Goal: Check status: Check status

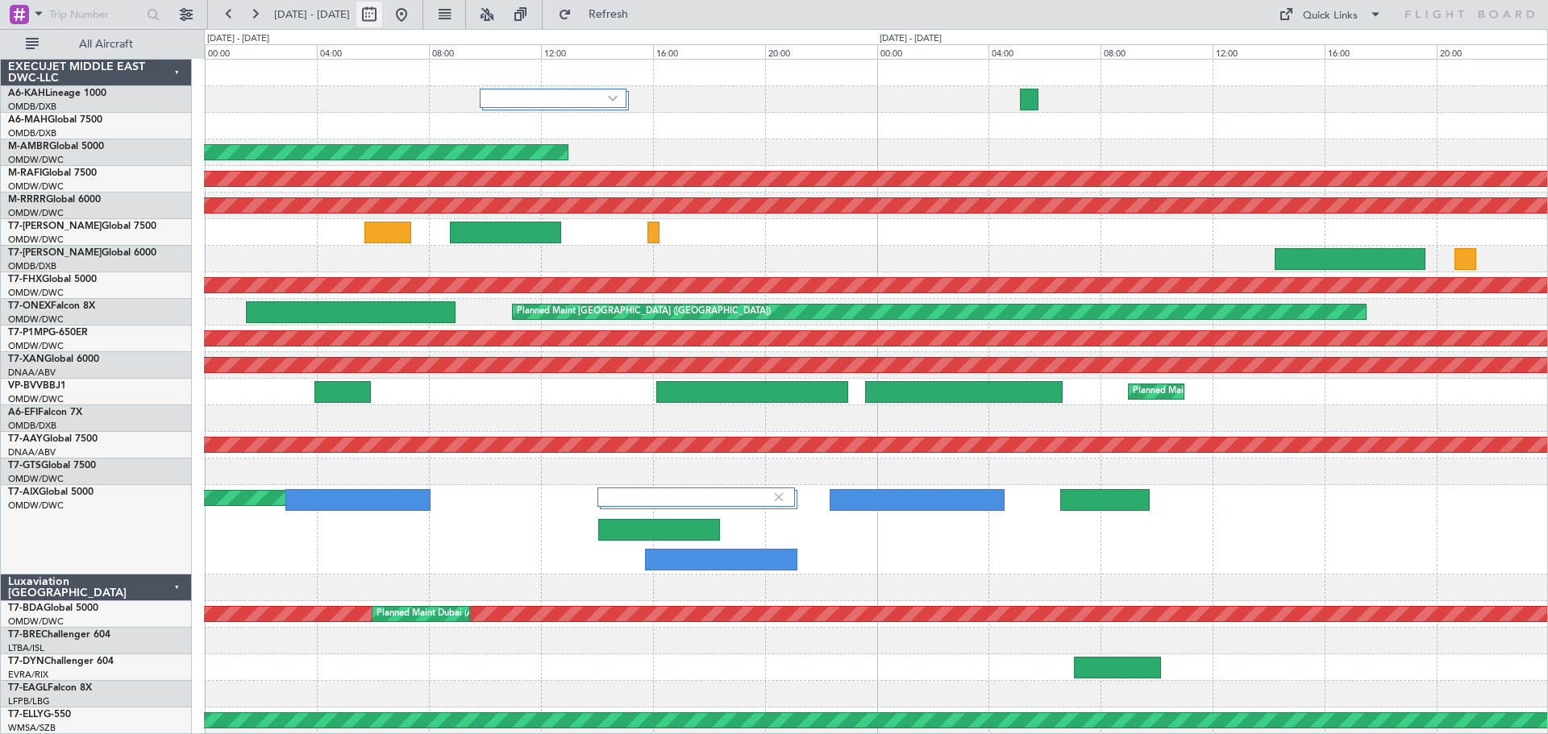
click at [382, 11] on button at bounding box center [369, 15] width 26 height 26
select select "9"
select select "2025"
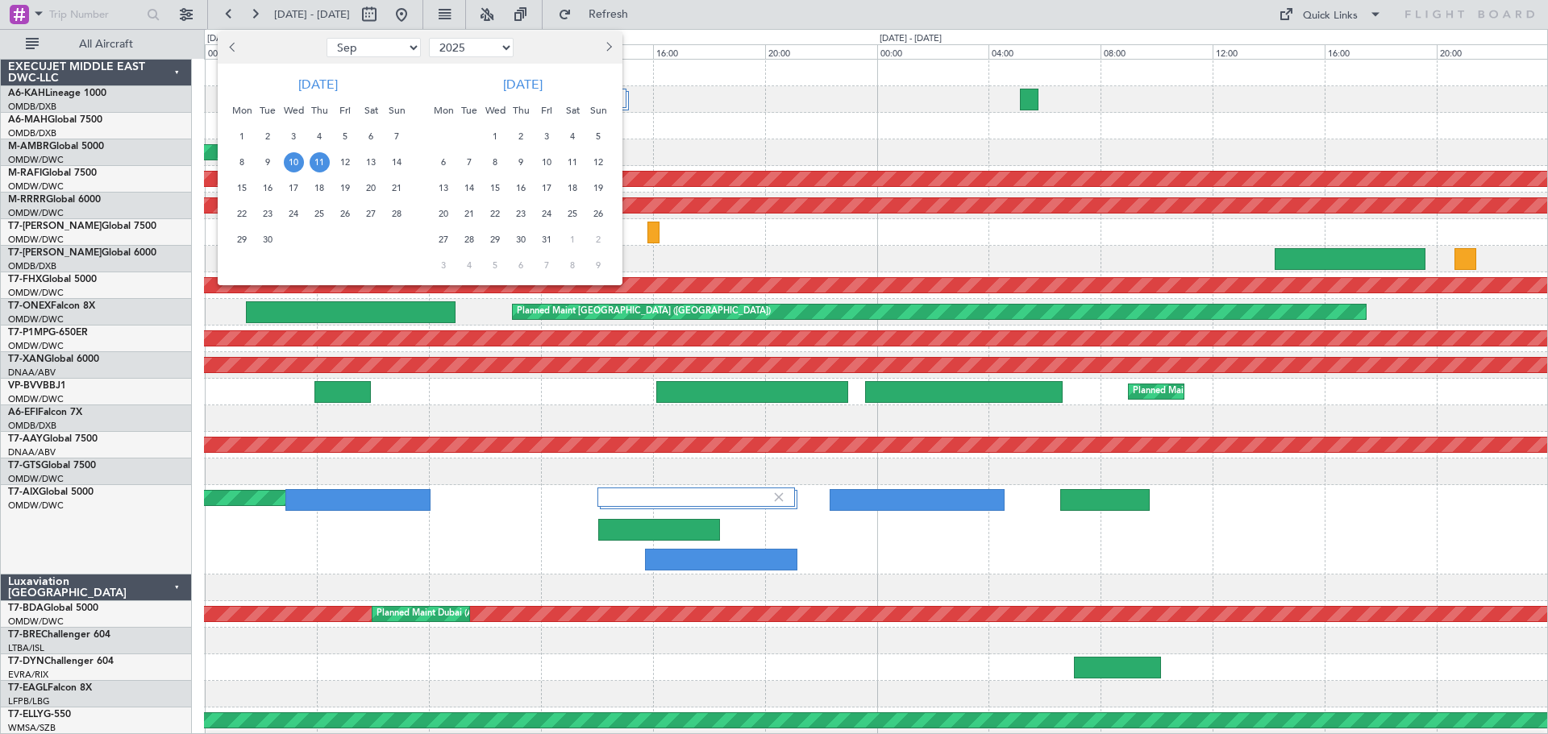
click at [234, 47] on span "Previous month" at bounding box center [234, 47] width 10 height 10
click at [301, 243] on span "27" at bounding box center [294, 240] width 20 height 20
click at [519, 159] on span "11" at bounding box center [521, 162] width 20 height 20
click at [522, 160] on span "11" at bounding box center [521, 162] width 20 height 20
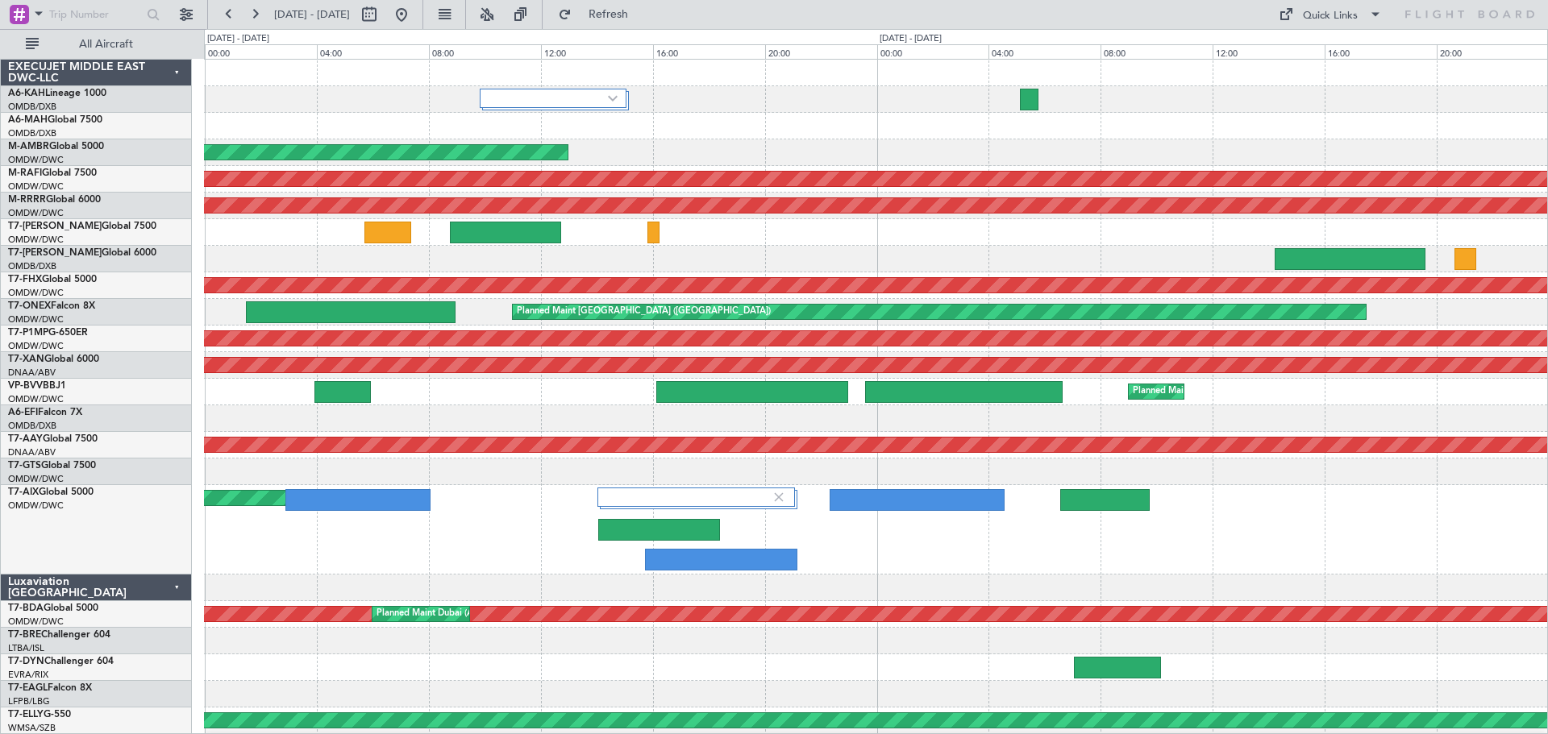
select select "9"
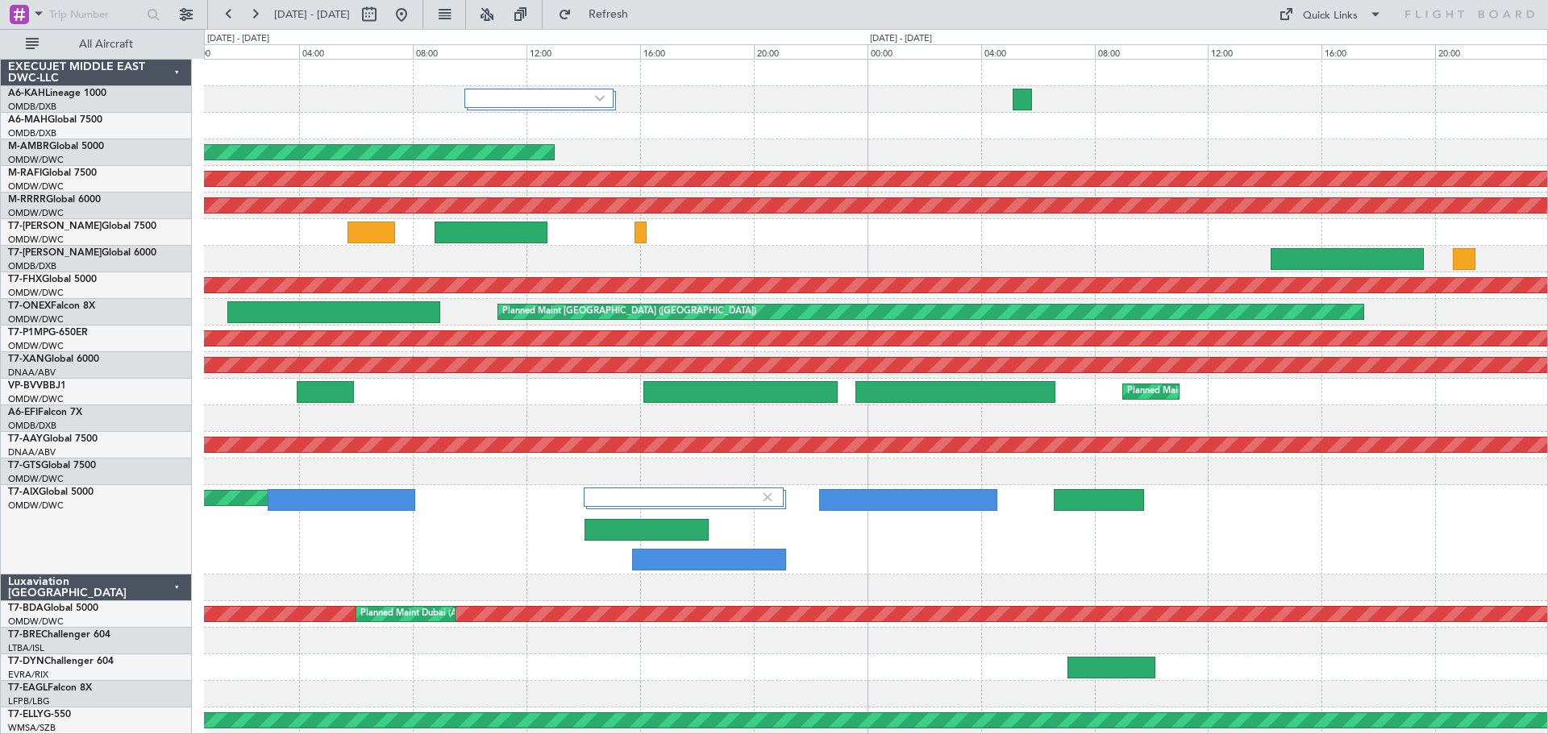
click at [522, 160] on span "9" at bounding box center [521, 162] width 20 height 20
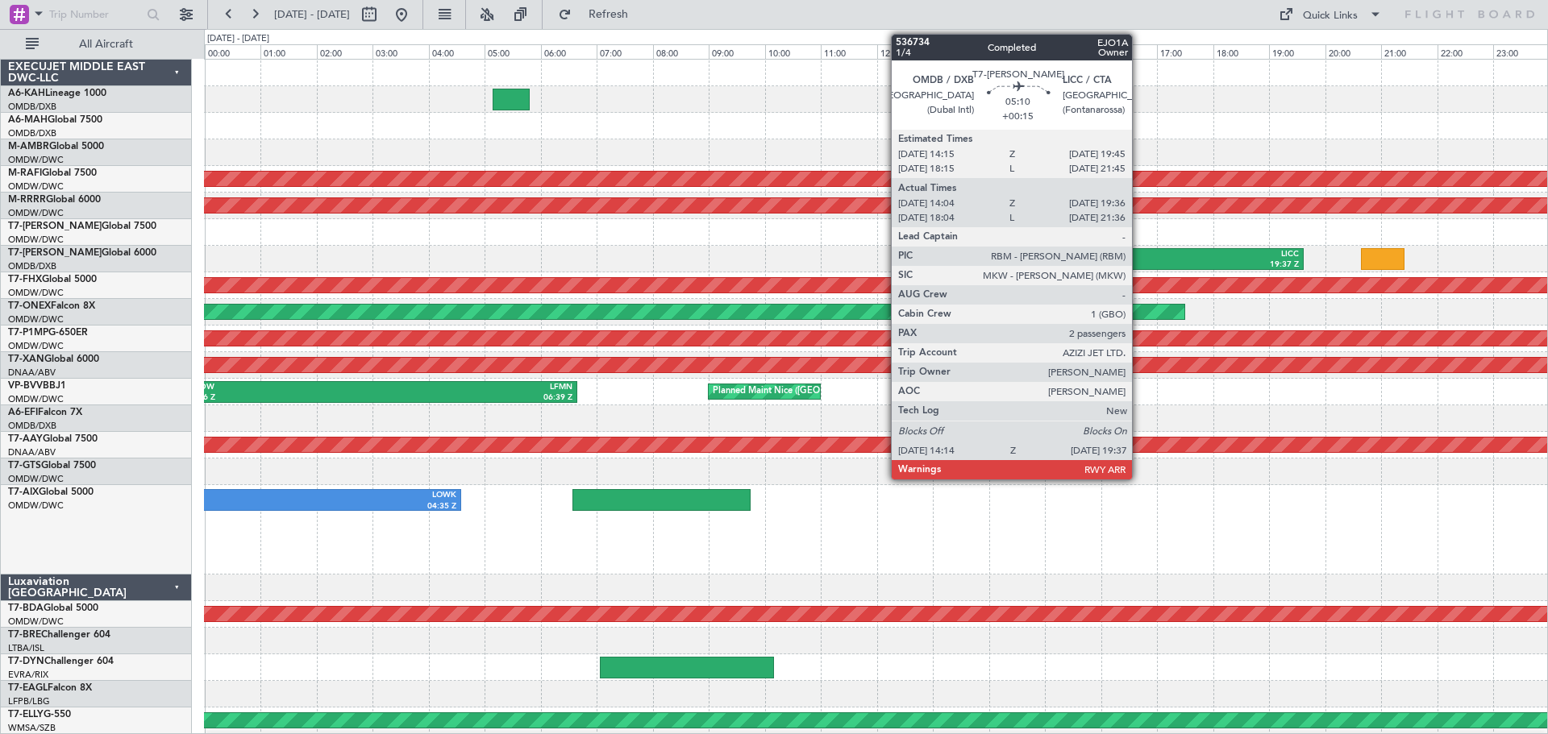
click at [1146, 256] on div "OMDB" at bounding box center [1079, 254] width 146 height 11
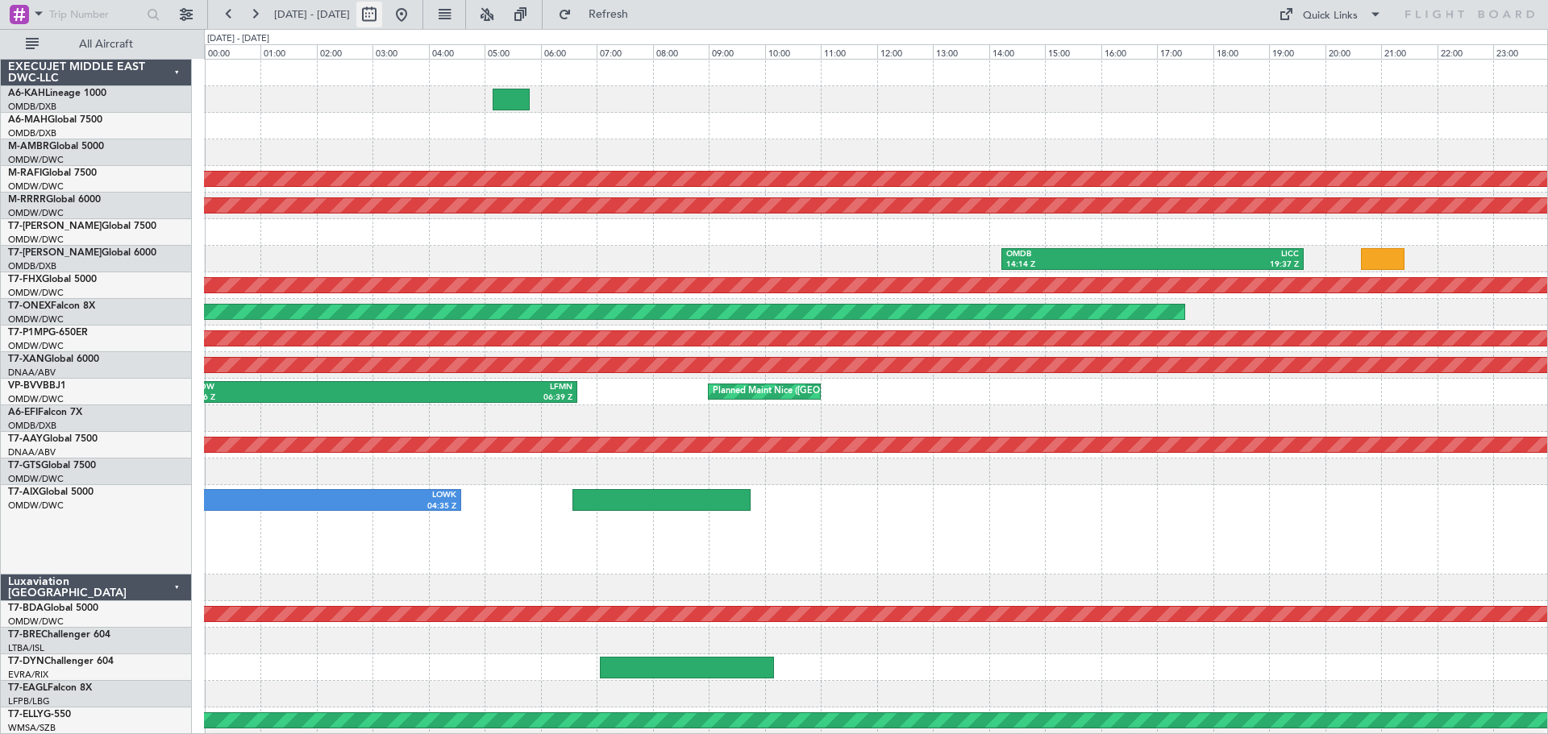
click at [382, 9] on button at bounding box center [369, 15] width 26 height 26
select select "9"
select select "2025"
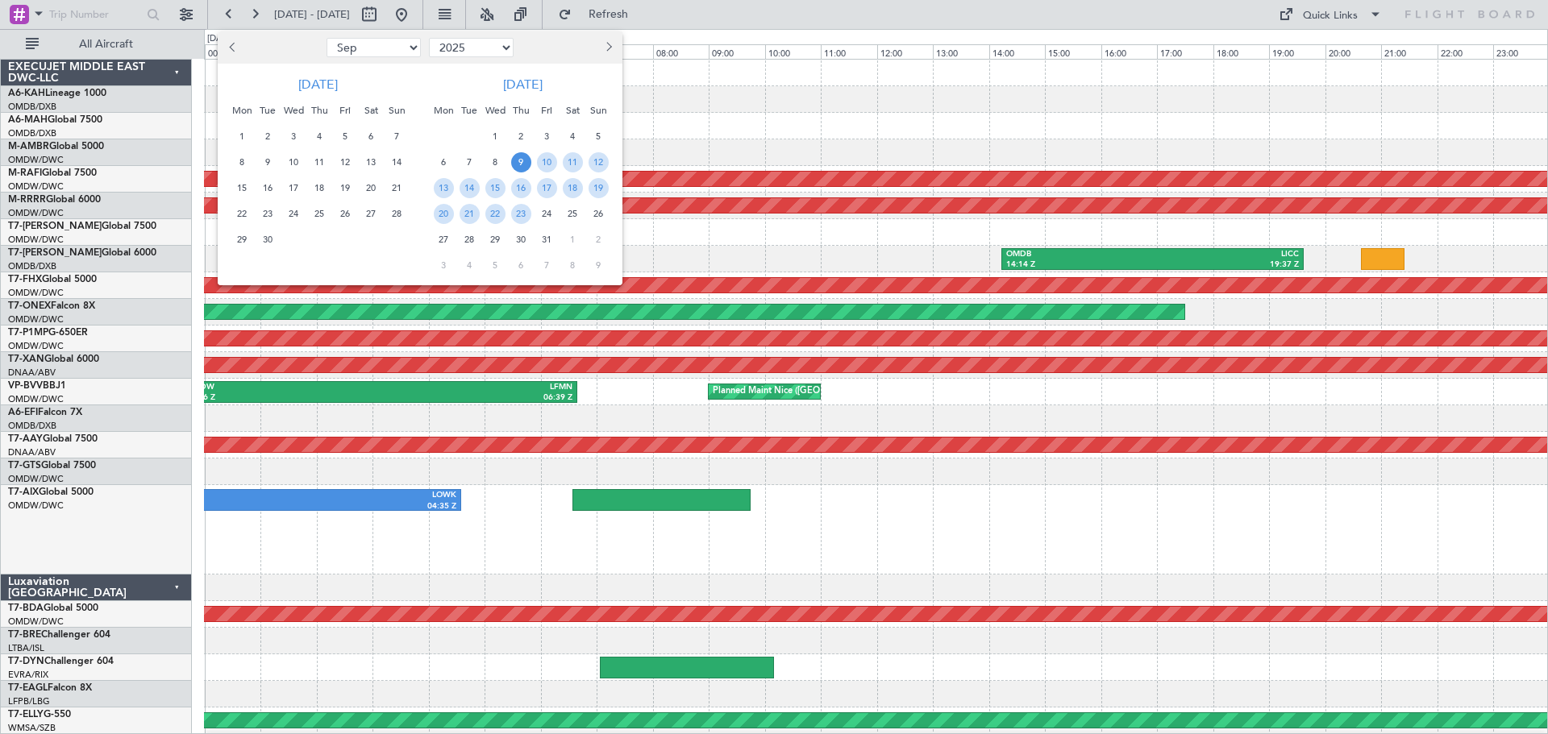
click at [229, 41] on button "Previous month" at bounding box center [233, 48] width 18 height 26
select select "8"
click at [294, 243] on span "27" at bounding box center [294, 240] width 20 height 20
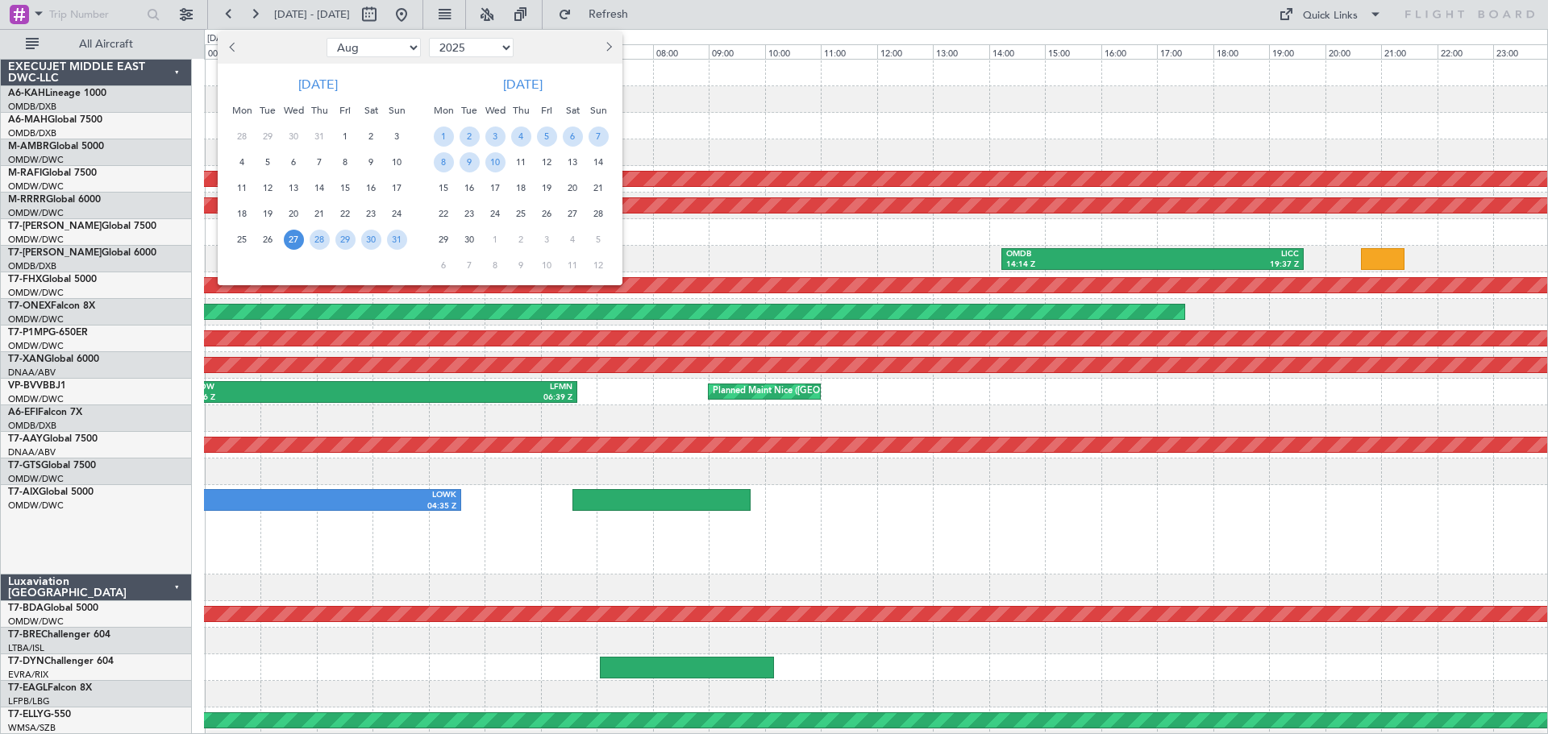
click at [294, 243] on span "27" at bounding box center [294, 240] width 20 height 20
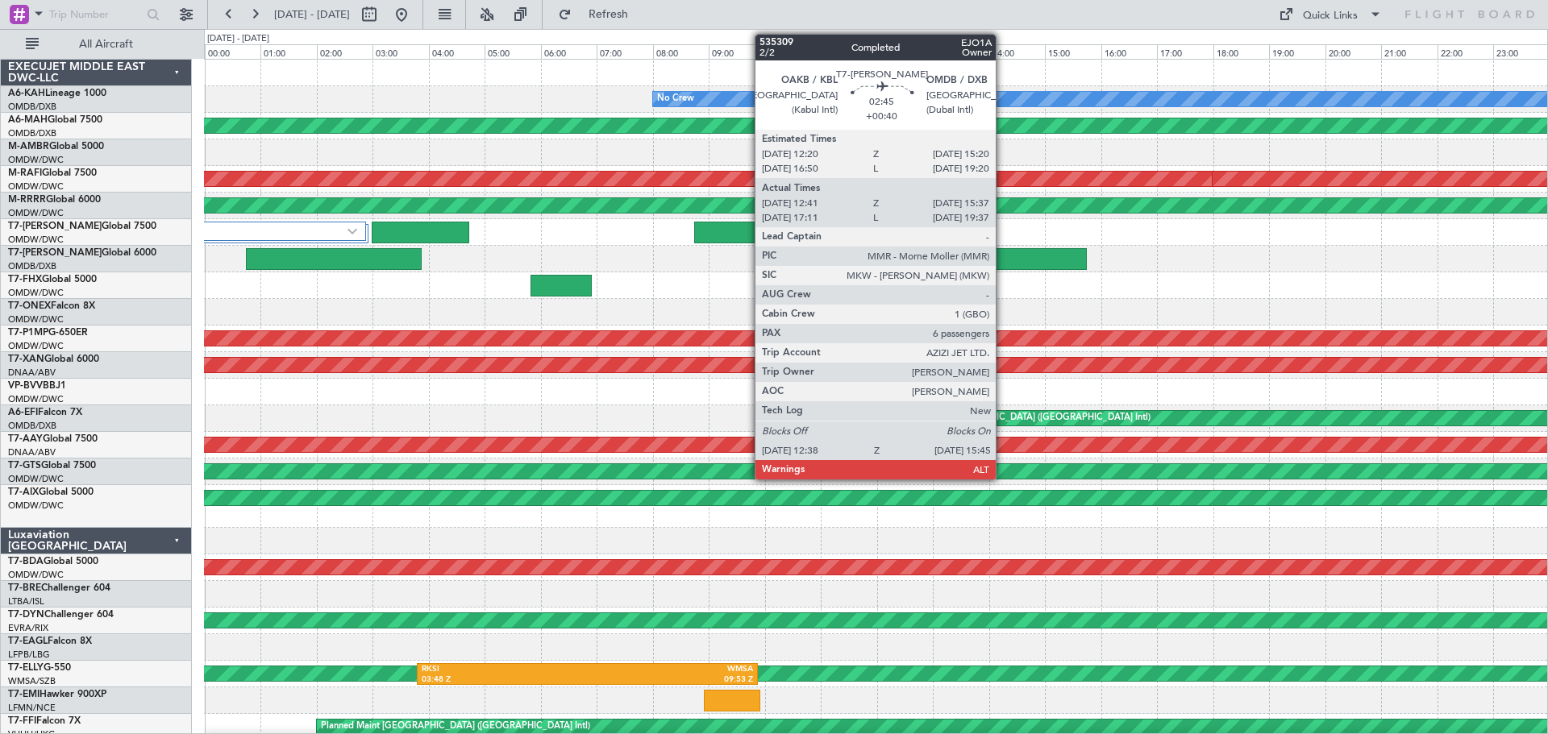
click at [1003, 261] on div at bounding box center [999, 259] width 175 height 22
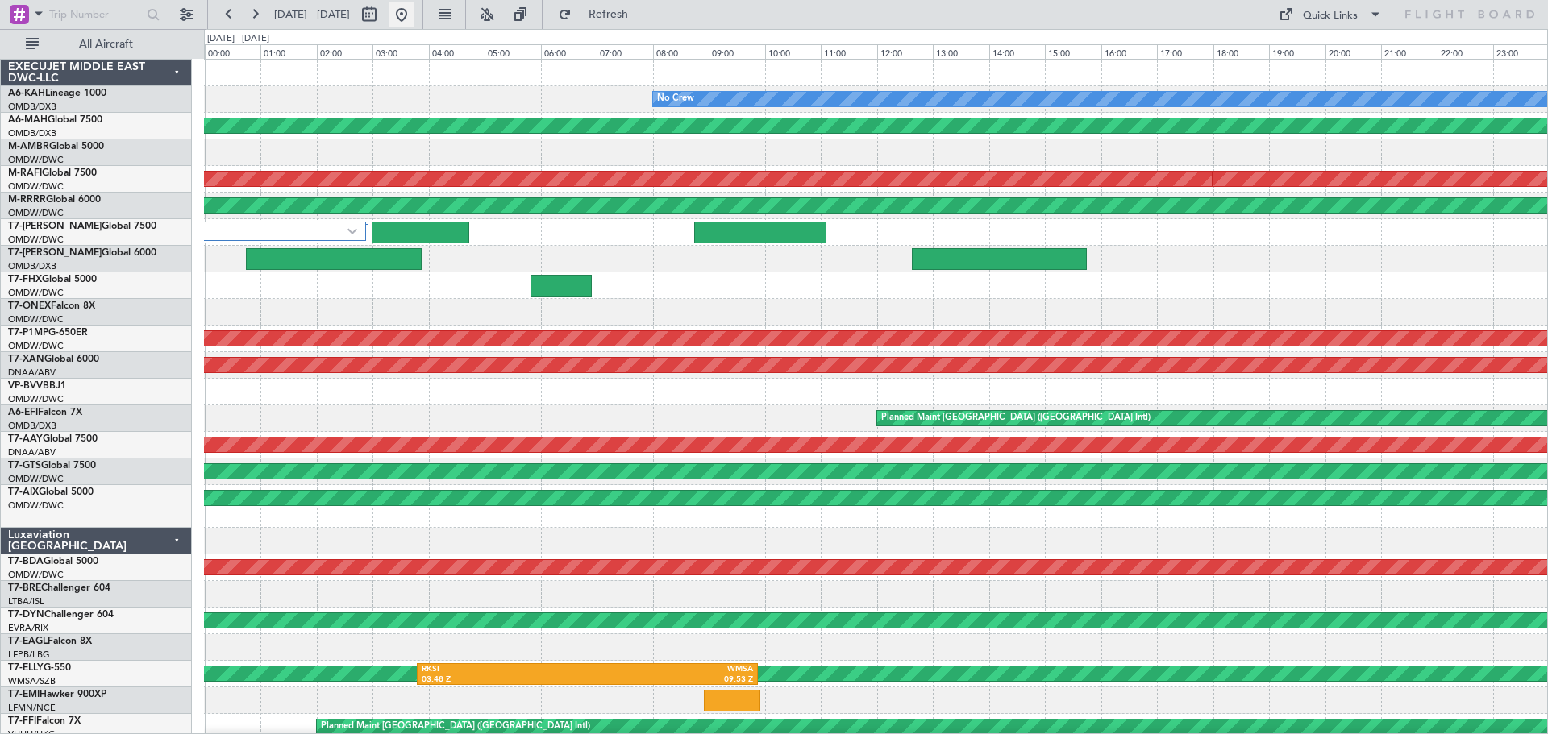
click at [414, 9] on button at bounding box center [402, 15] width 26 height 26
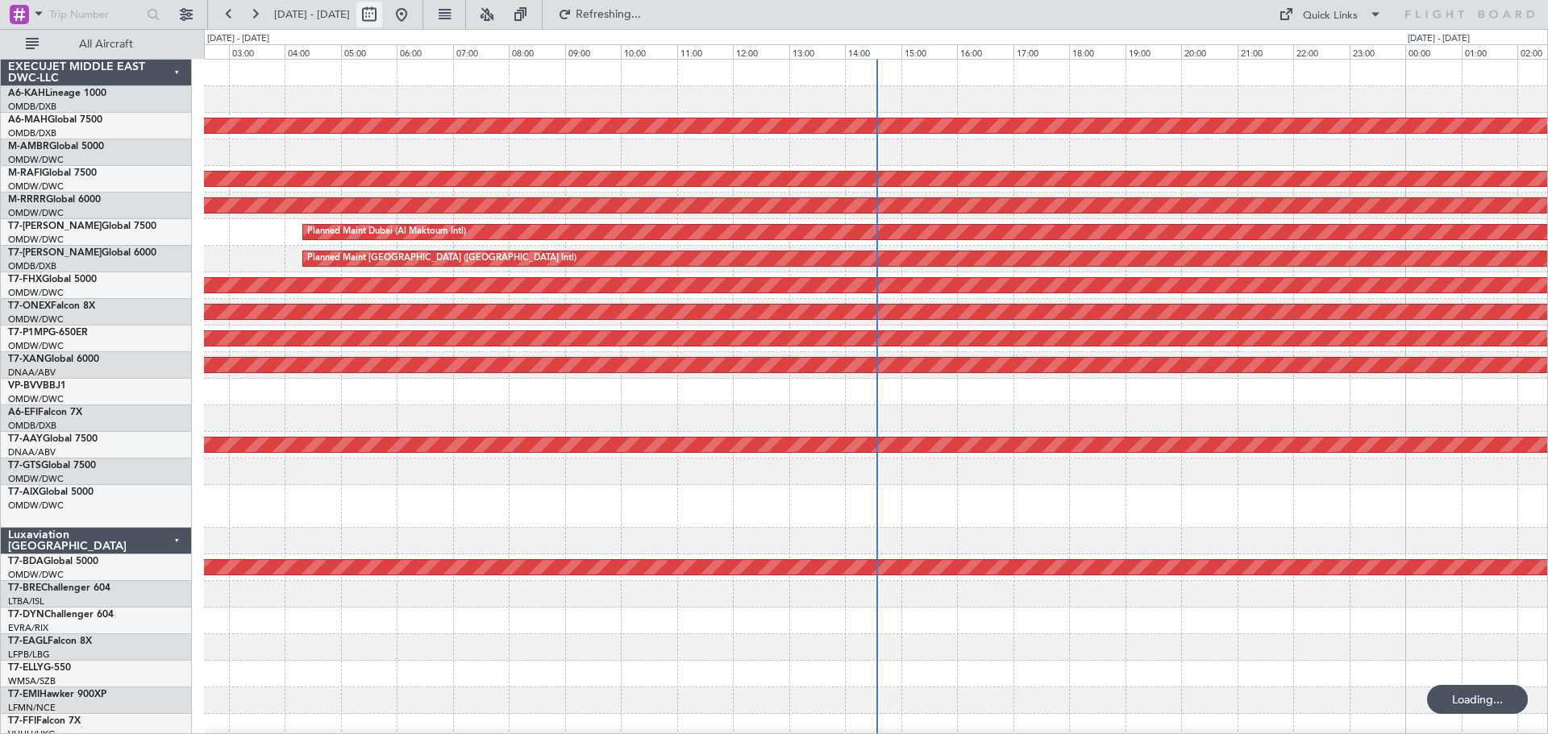
click at [382, 15] on button at bounding box center [369, 15] width 26 height 26
select select "9"
select select "2025"
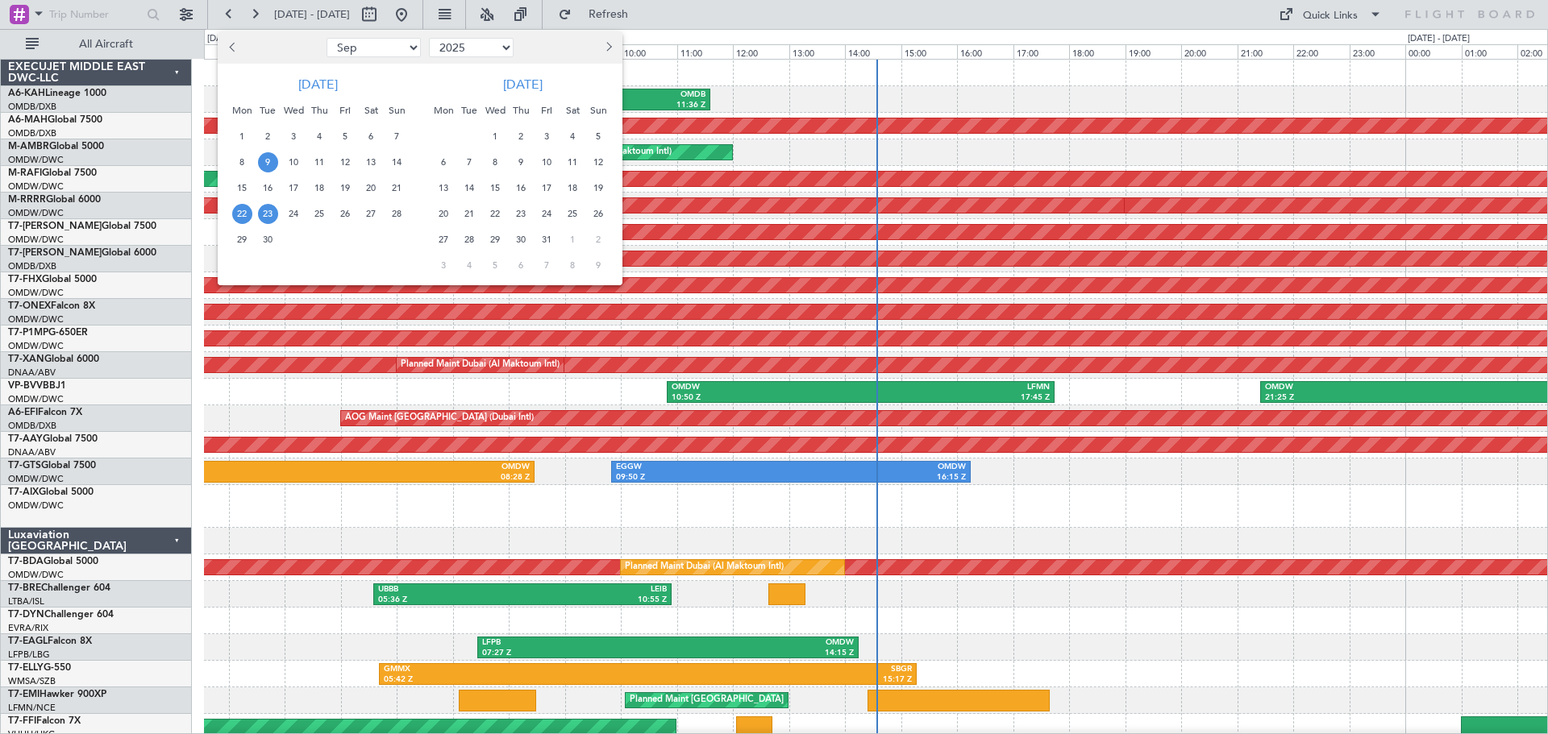
click at [264, 158] on span "9" at bounding box center [268, 162] width 20 height 20
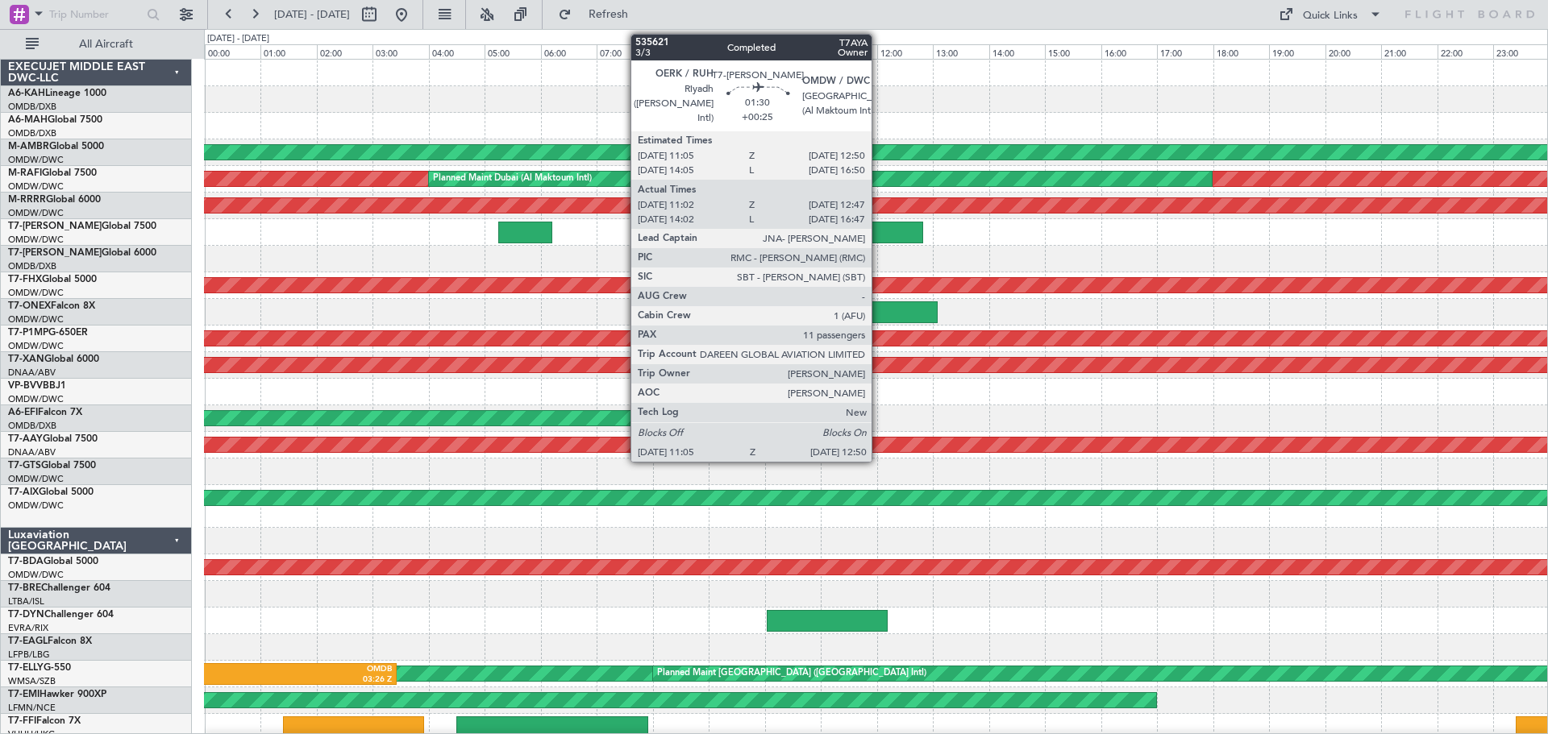
click at [879, 233] on div at bounding box center [874, 233] width 98 height 22
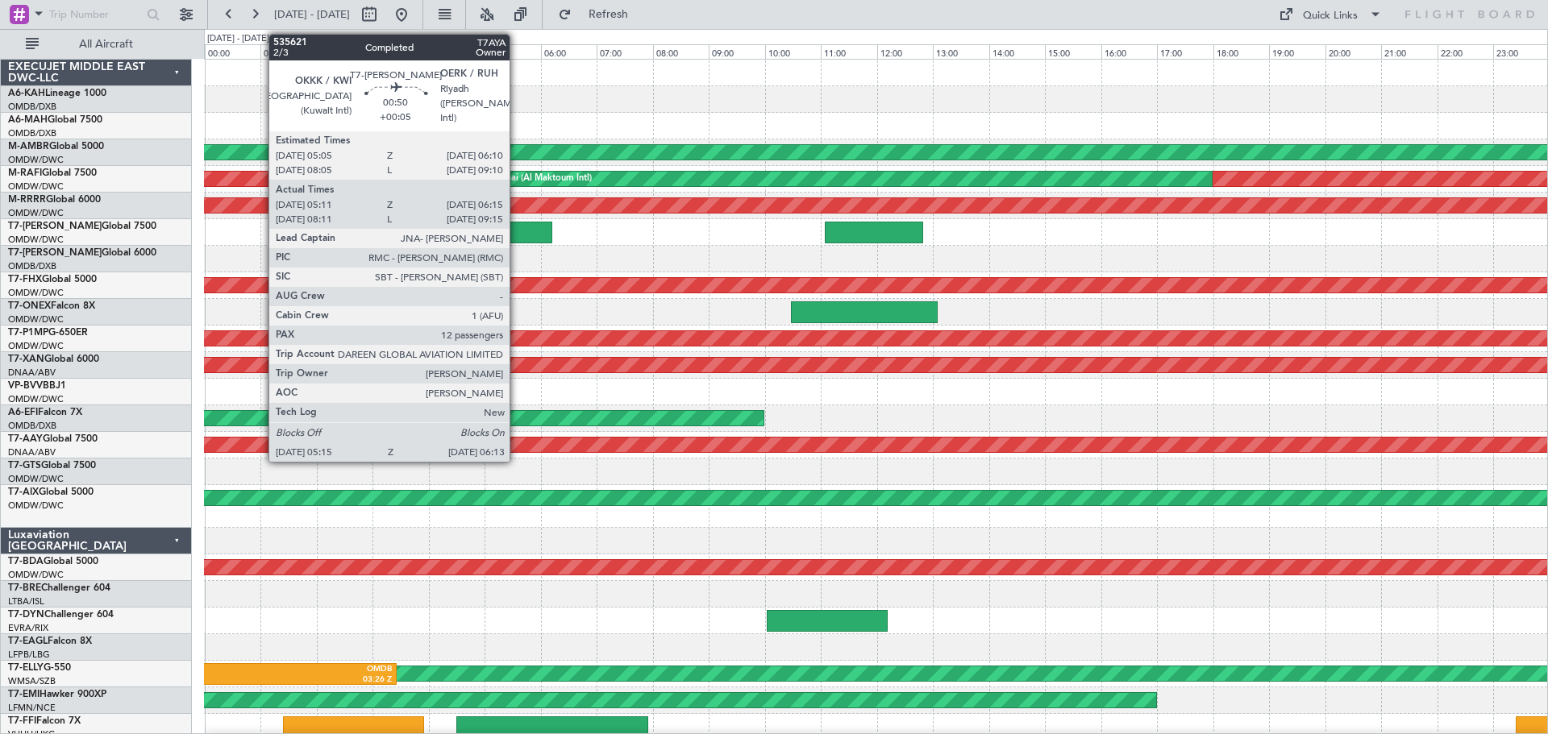
click at [517, 235] on div at bounding box center [525, 233] width 55 height 22
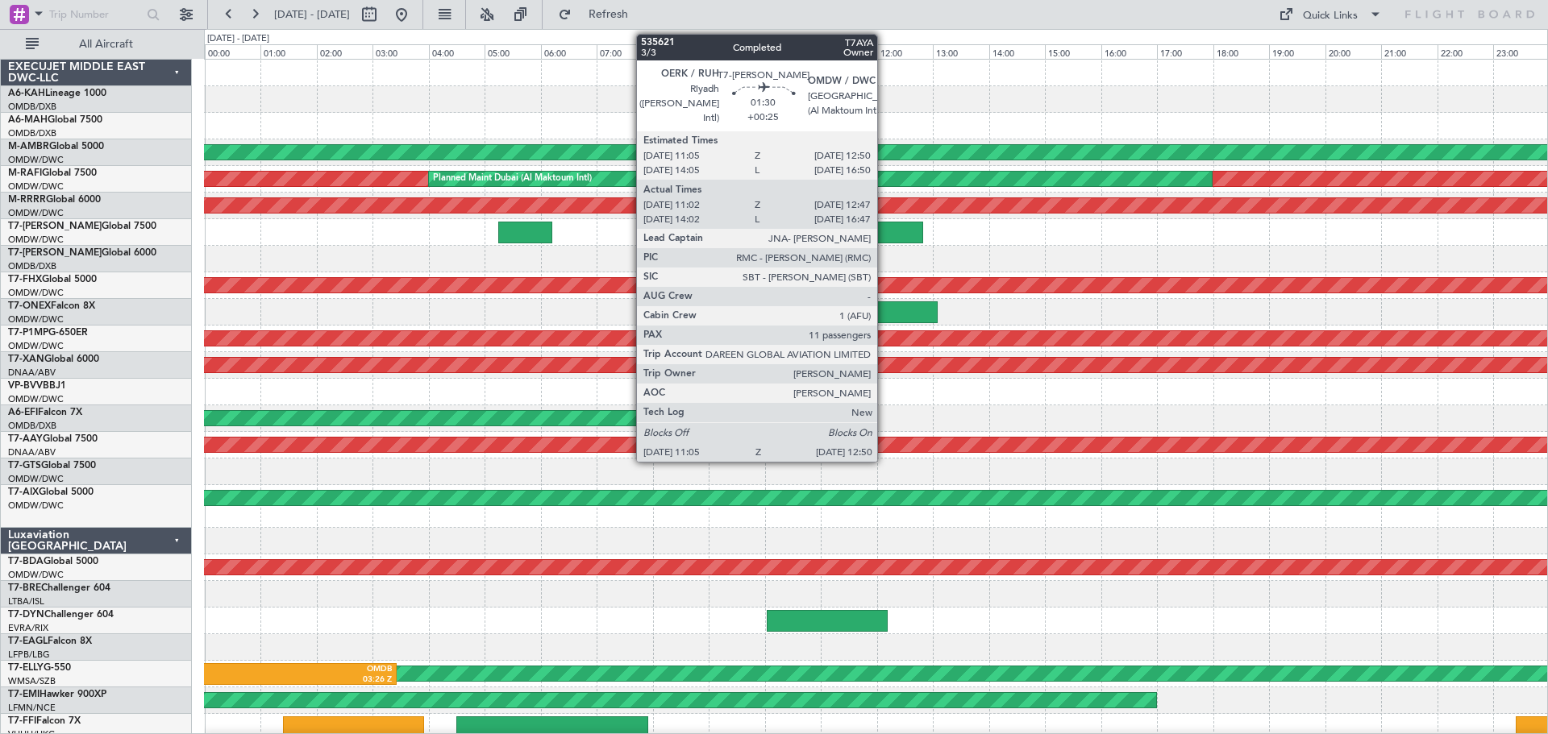
click at [884, 226] on div at bounding box center [874, 233] width 98 height 22
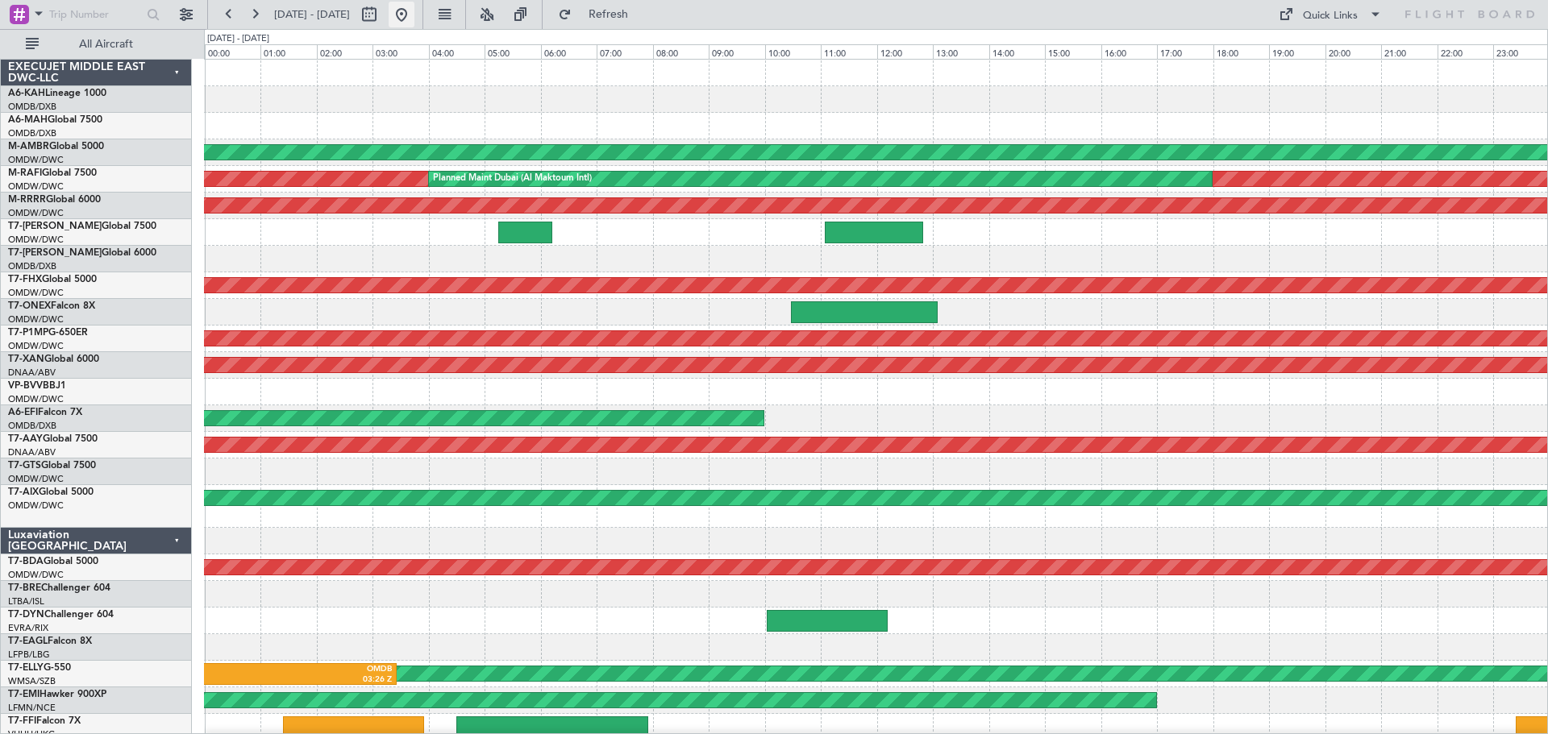
drag, startPoint x: 451, startPoint y: 20, endPoint x: 460, endPoint y: 3, distance: 19.1
click at [414, 19] on button at bounding box center [402, 15] width 26 height 26
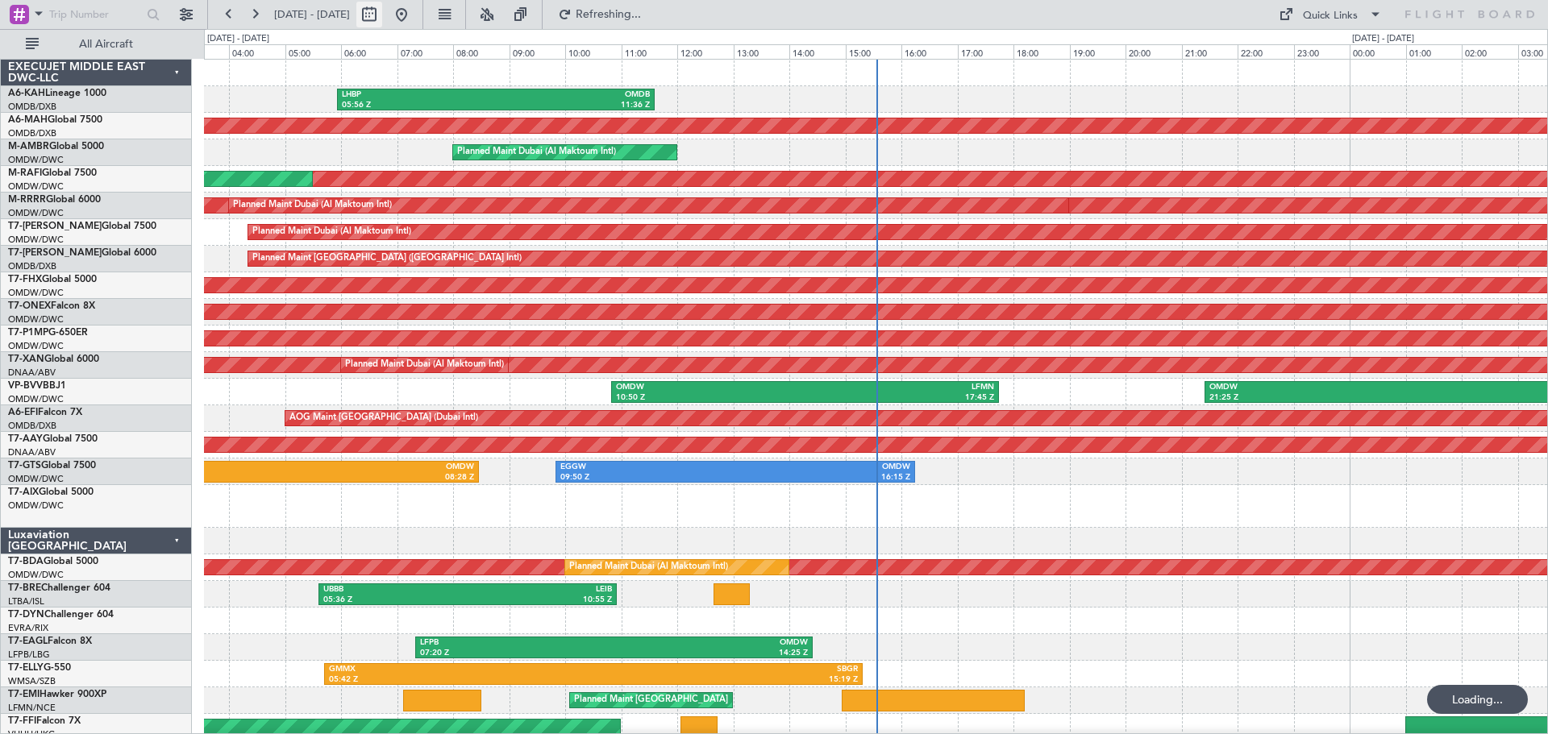
click at [382, 20] on button at bounding box center [369, 15] width 26 height 26
select select "9"
select select "2025"
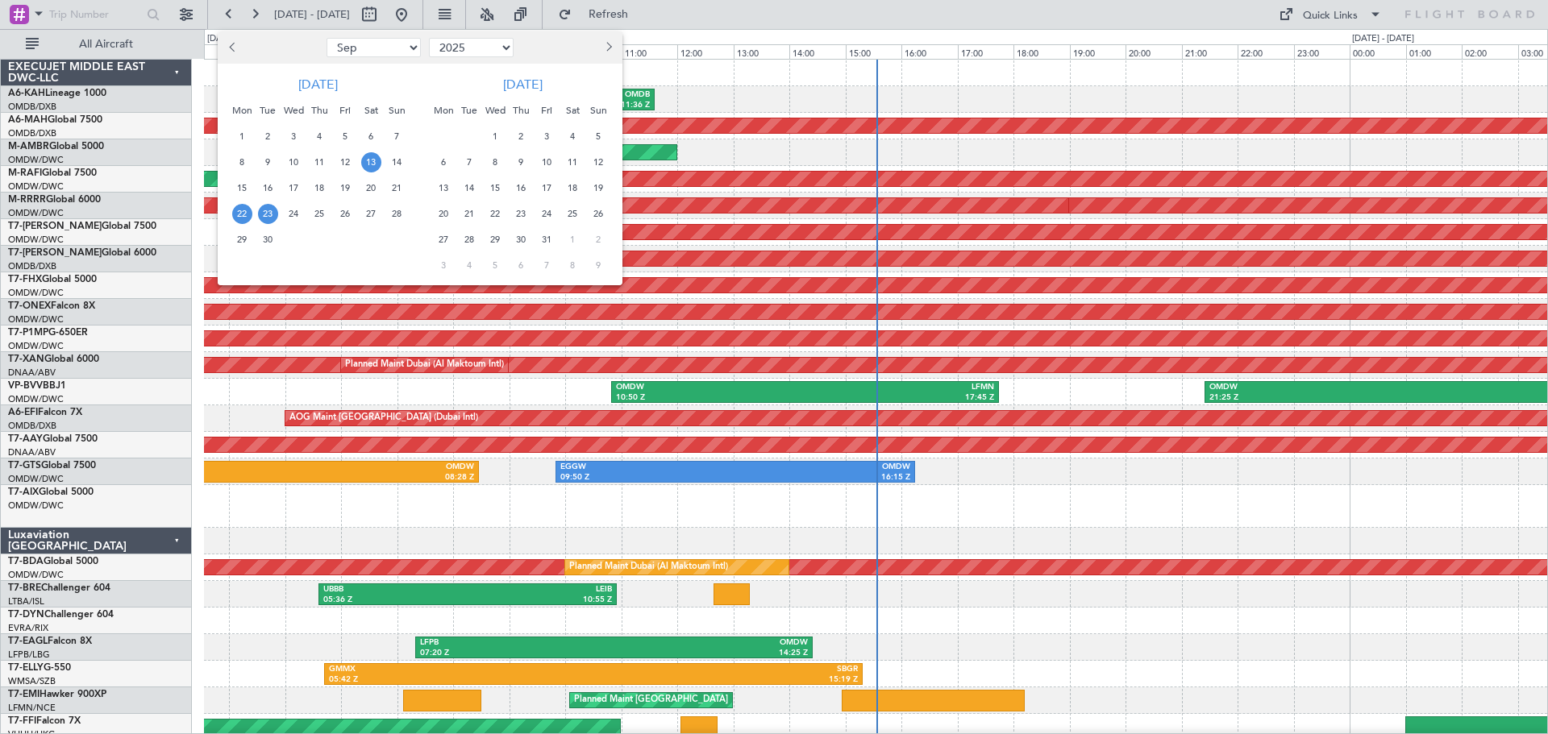
click at [373, 166] on span "13" at bounding box center [371, 162] width 20 height 20
click at [371, 165] on span "13" at bounding box center [371, 162] width 20 height 20
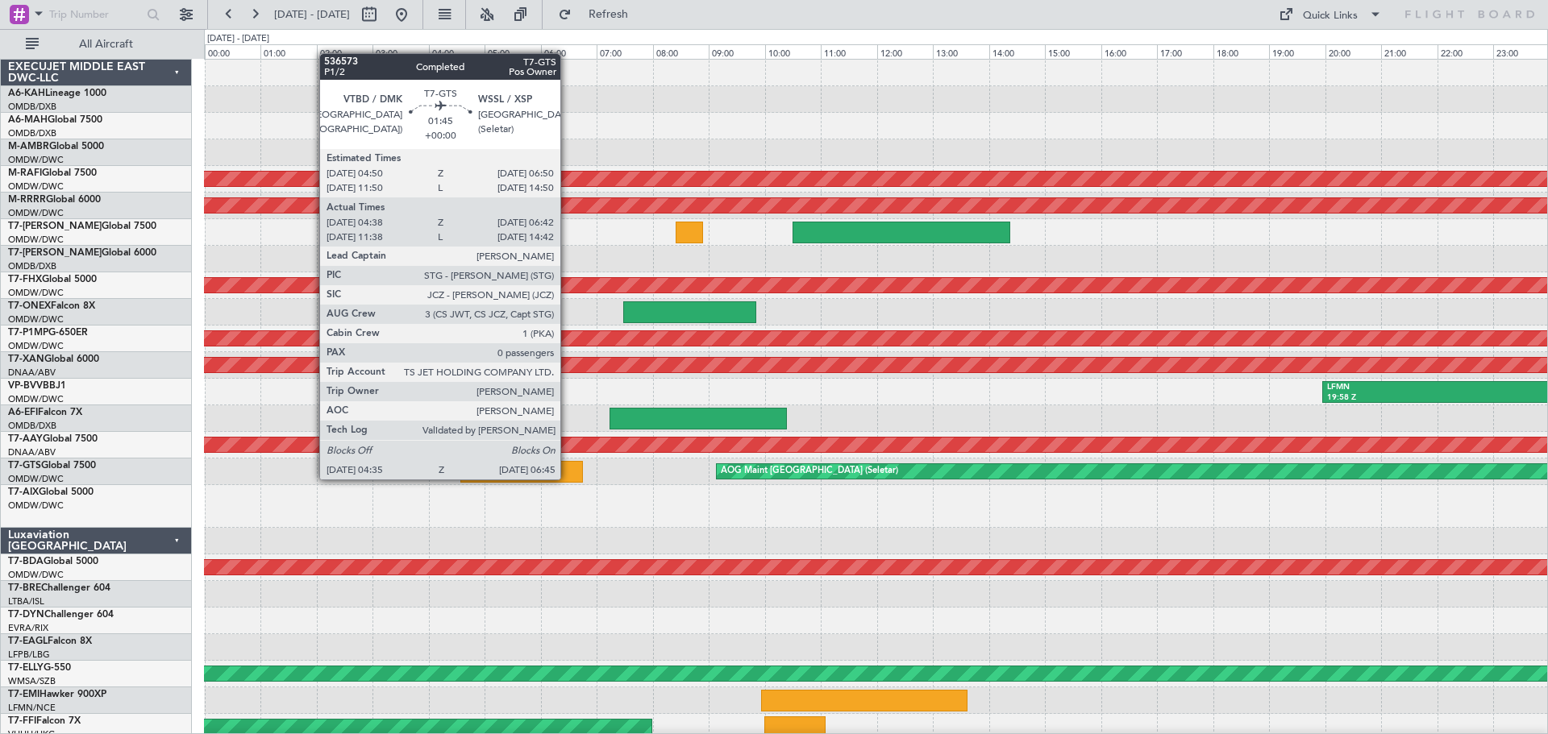
click at [568, 478] on div at bounding box center [521, 472] width 122 height 22
